Goal: Download file/media

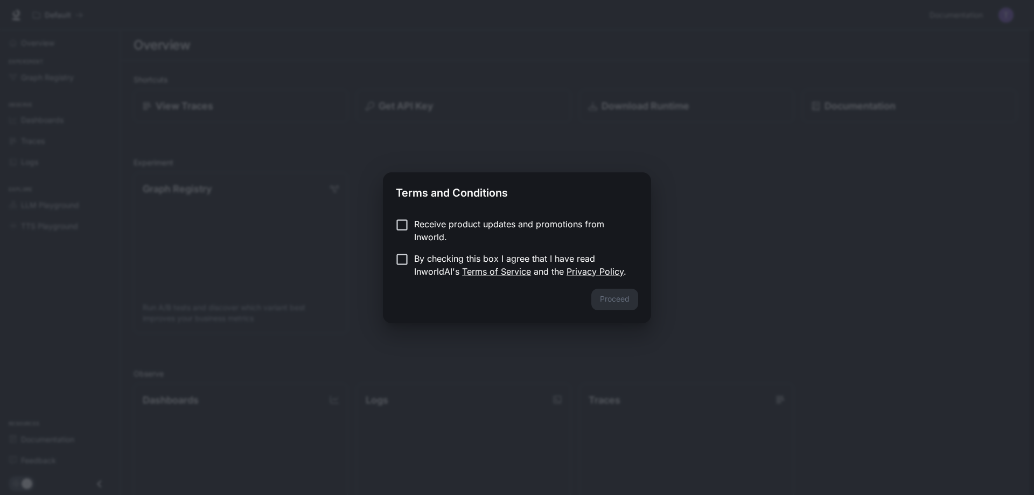
click at [429, 256] on p "By checking this box I agree that I have read InworldAI's Terms of Service and …" at bounding box center [521, 265] width 215 height 26
click at [607, 301] on button "Proceed" at bounding box center [614, 300] width 47 height 22
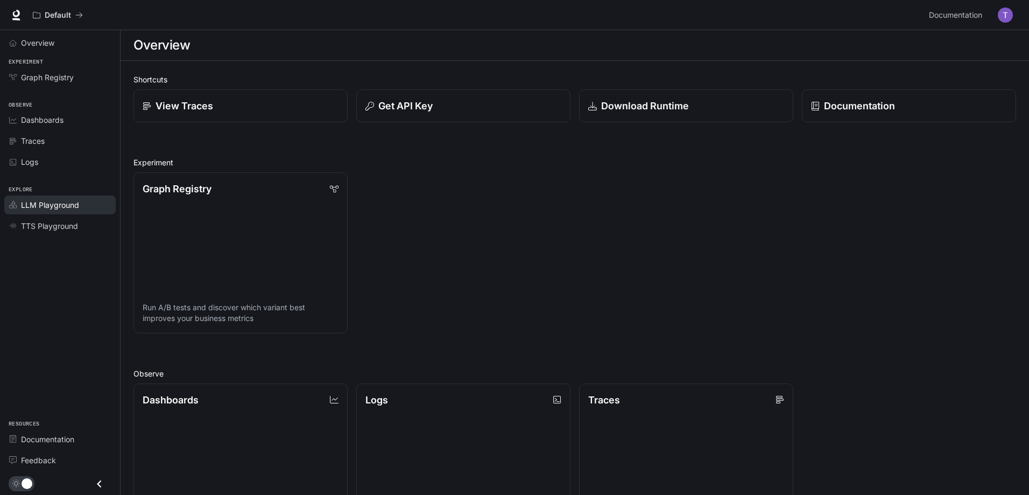
click at [58, 202] on span "LLM Playground" at bounding box center [50, 204] width 58 height 11
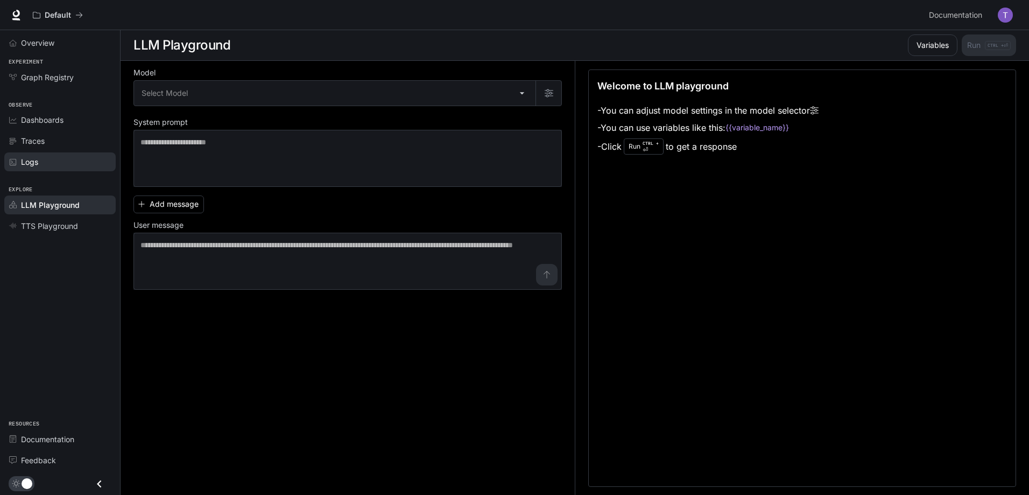
click at [48, 156] on div "Logs" at bounding box center [66, 161] width 90 height 11
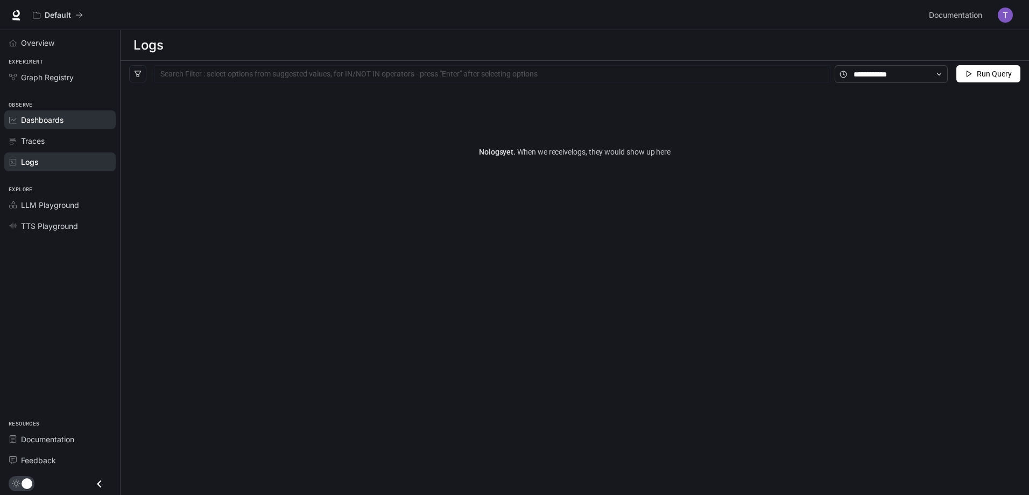
click at [66, 121] on div "Dashboards" at bounding box center [66, 119] width 90 height 11
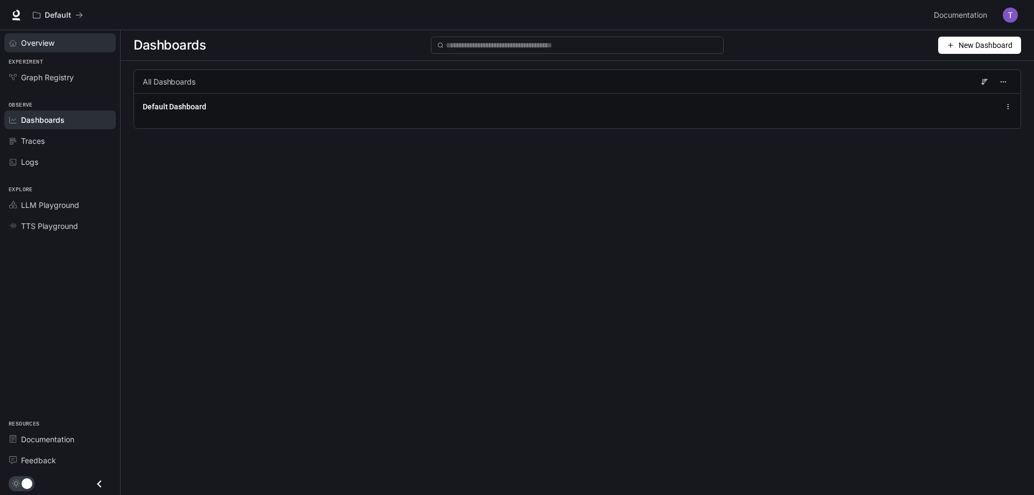
click at [66, 37] on div "Overview" at bounding box center [66, 42] width 90 height 11
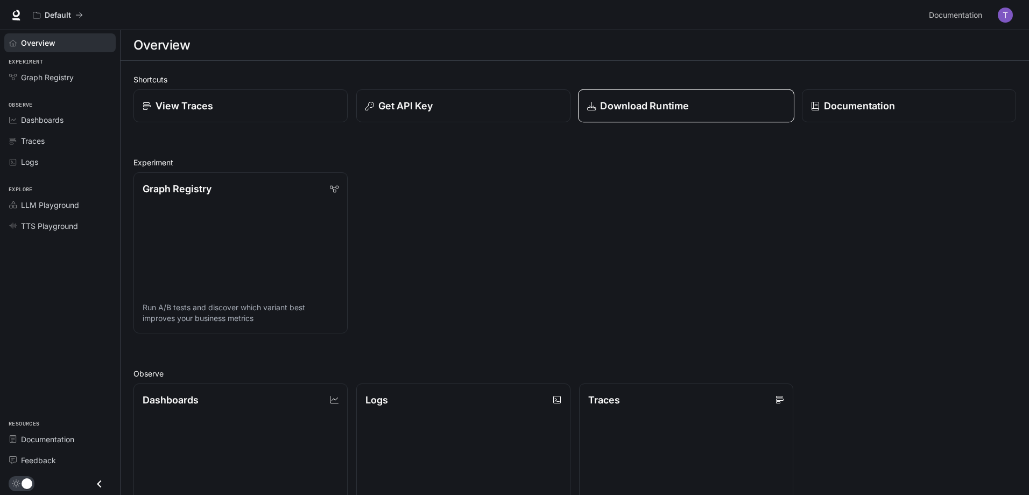
click at [658, 114] on link "Download Runtime" at bounding box center [686, 105] width 216 height 33
